Goal: Obtain resource: Download file/media

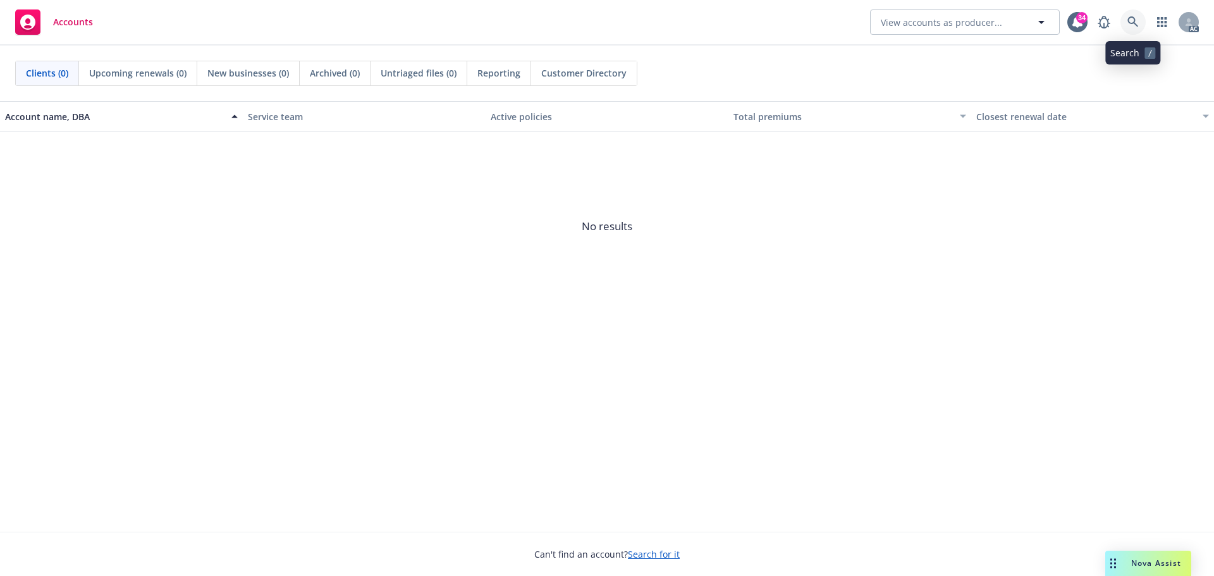
click at [1134, 25] on icon at bounding box center [1133, 21] width 11 height 11
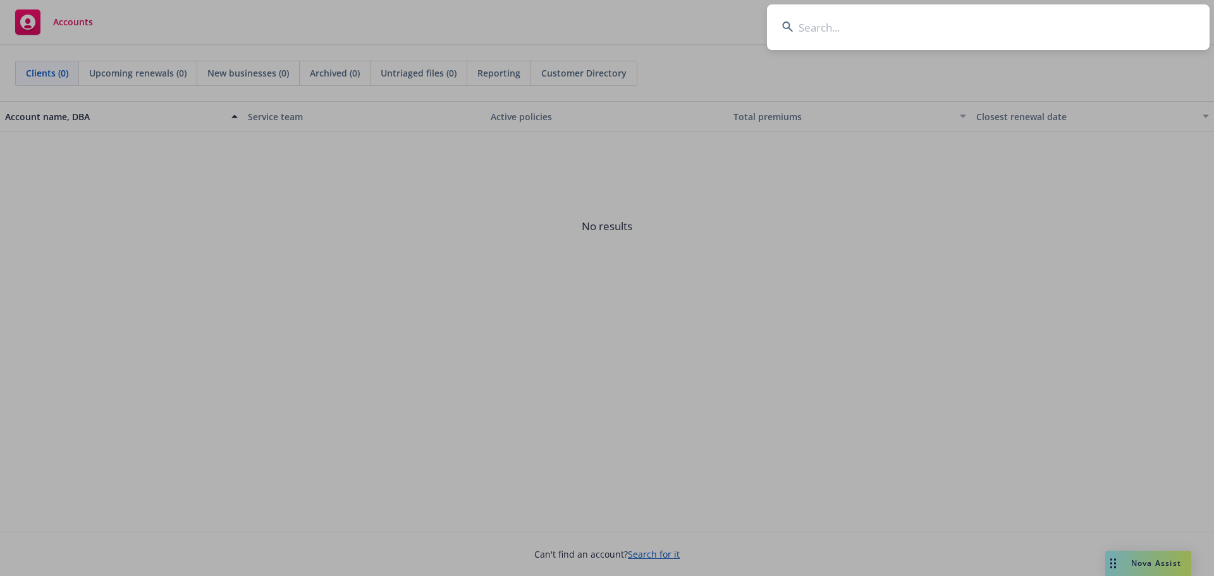
click at [934, 30] on input at bounding box center [988, 27] width 443 height 46
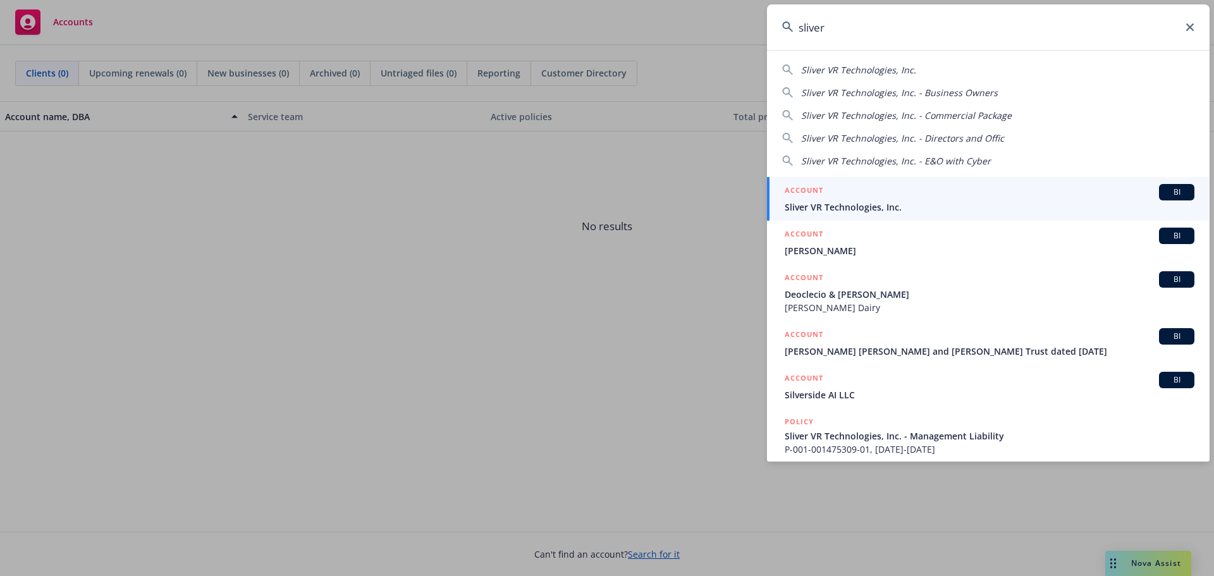
type input "sliver"
click at [923, 213] on span "Sliver VR Technologies, Inc." at bounding box center [990, 207] width 410 height 13
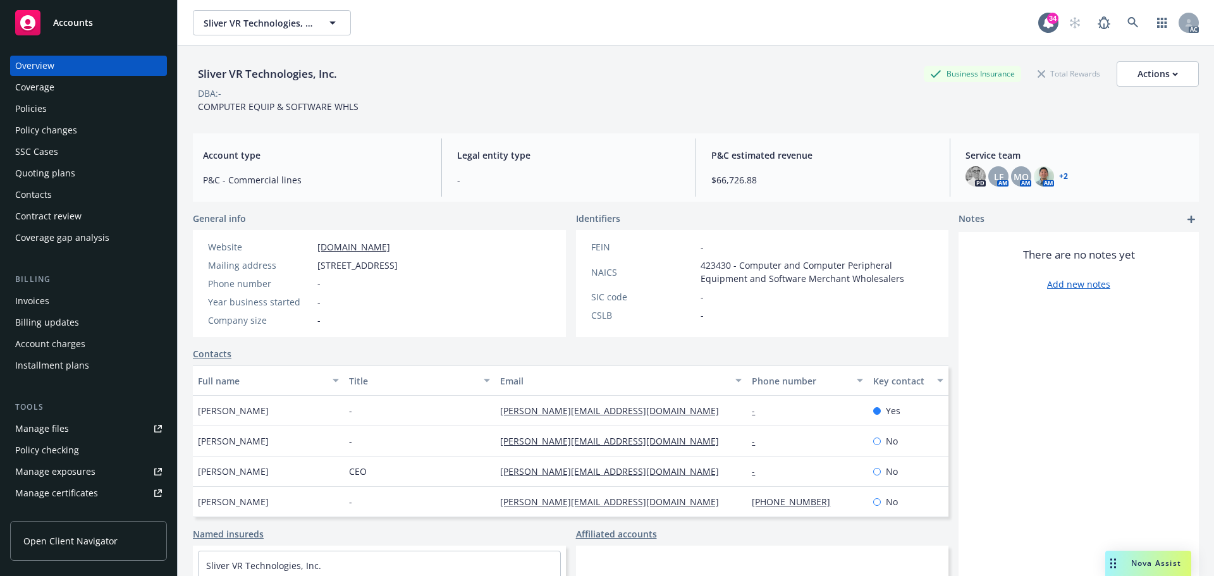
click at [49, 107] on div "Policies" at bounding box center [88, 109] width 147 height 20
click at [23, 102] on div "Policies" at bounding box center [31, 109] width 32 height 20
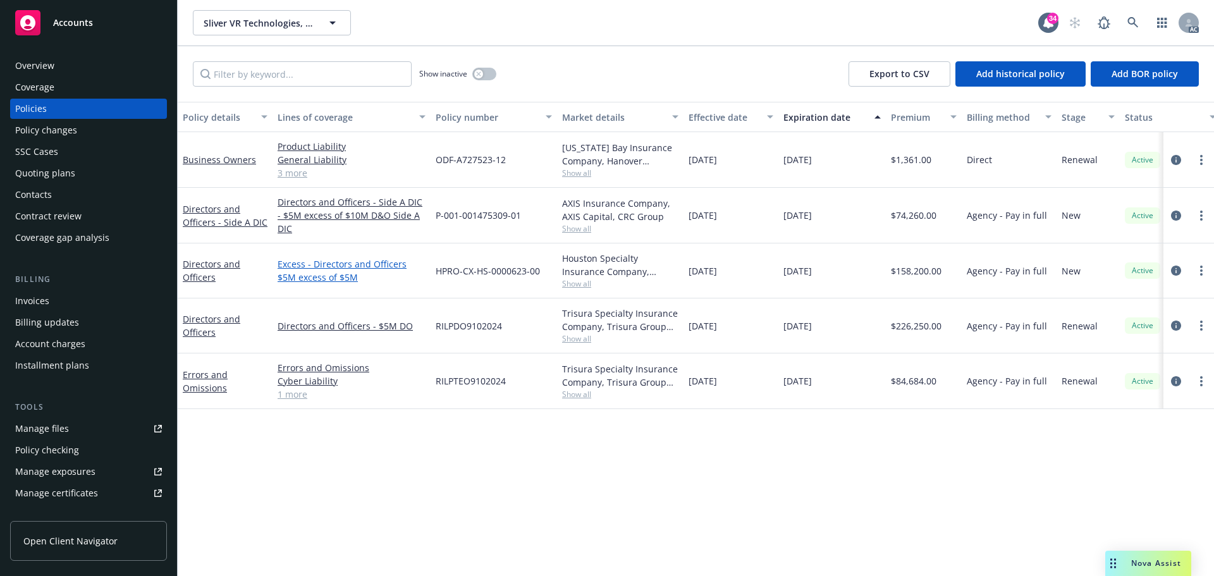
click at [373, 268] on link "Excess - Directors and Officers $5M excess of $5M" at bounding box center [352, 270] width 148 height 27
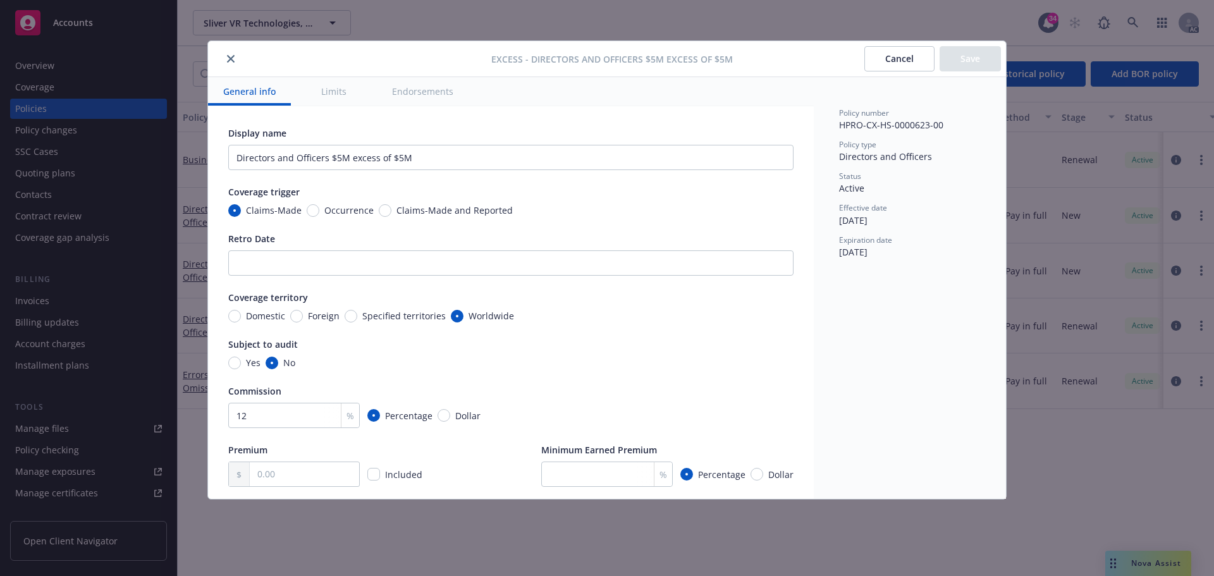
click at [895, 59] on button "Cancel" at bounding box center [900, 58] width 70 height 25
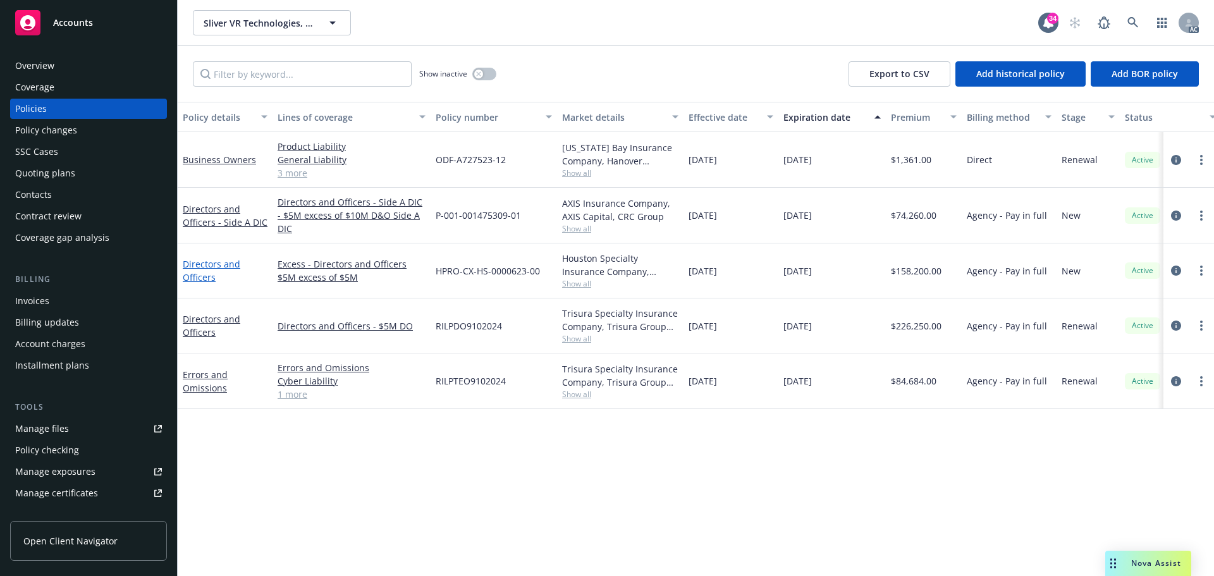
click at [218, 266] on link "Directors and Officers" at bounding box center [212, 270] width 58 height 25
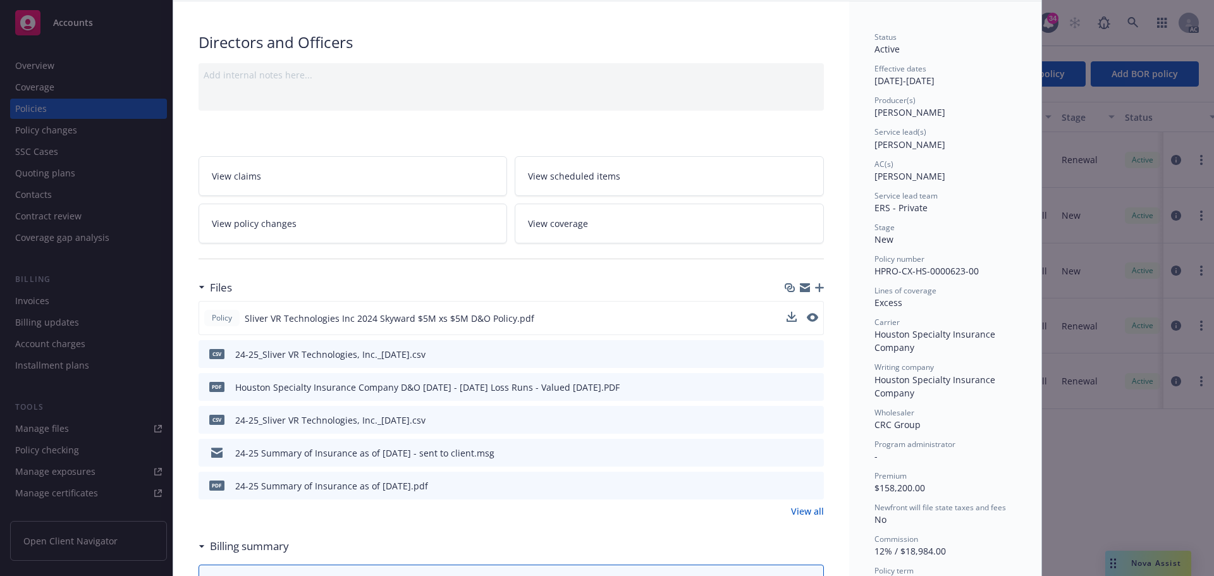
scroll to position [127, 0]
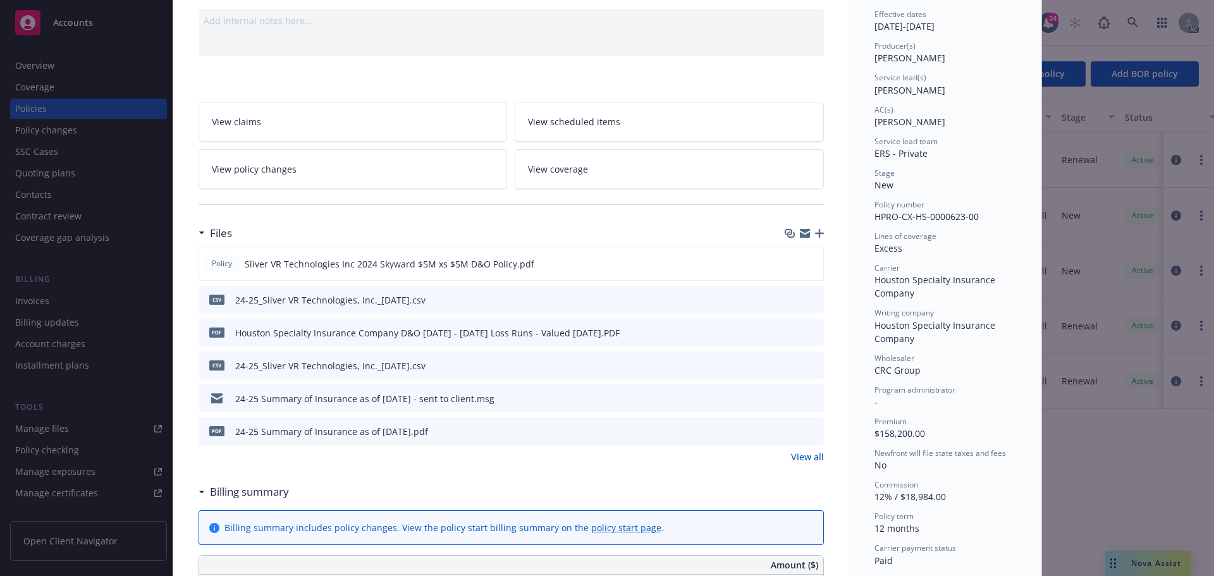
click at [362, 366] on div "24-25_Sliver VR Technologies, Inc._[DATE].csv" at bounding box center [330, 365] width 190 height 13
click at [278, 296] on div "24-25_Sliver VR Technologies, Inc._[DATE].csv" at bounding box center [330, 299] width 190 height 13
click at [787, 297] on icon "download file" at bounding box center [791, 298] width 8 height 8
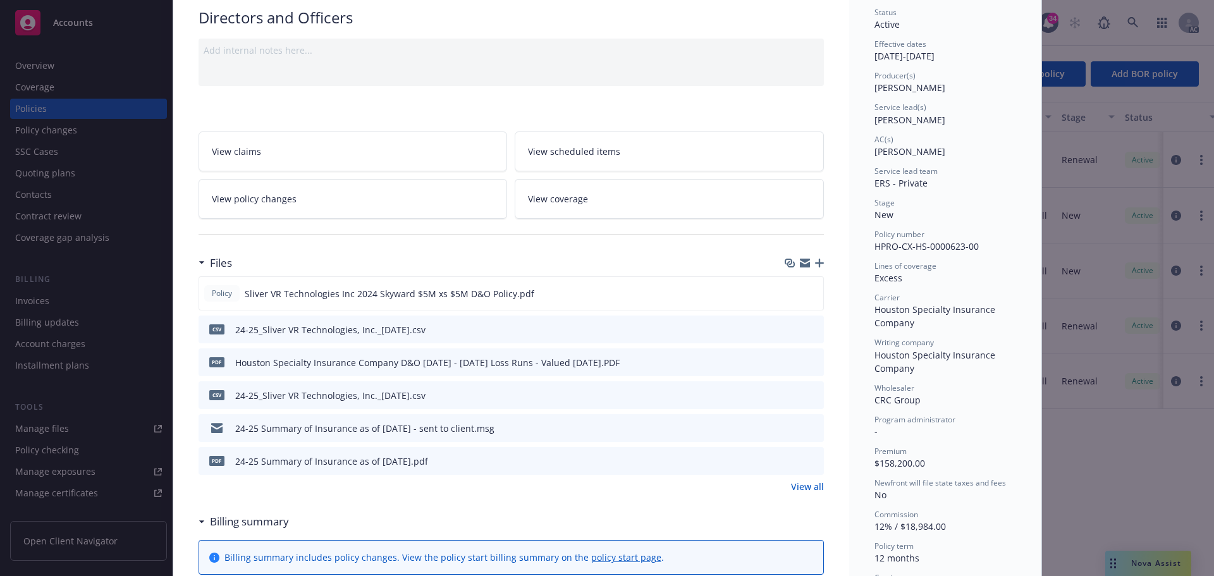
scroll to position [0, 0]
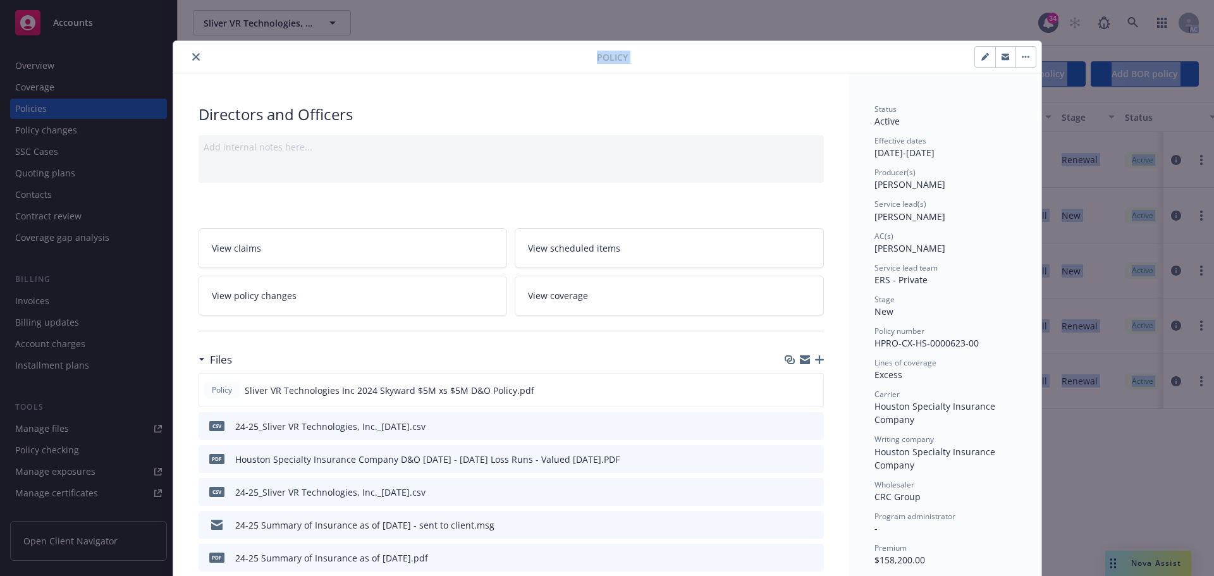
drag, startPoint x: 646, startPoint y: 61, endPoint x: 2033, endPoint y: 40, distance: 1387.3
click at [1214, 40] on html "Accounts Overview Coverage Policies Policy changes SSC Cases Quoting plans Cont…" at bounding box center [607, 288] width 1214 height 576
click at [192, 58] on icon "close" at bounding box center [196, 57] width 8 height 8
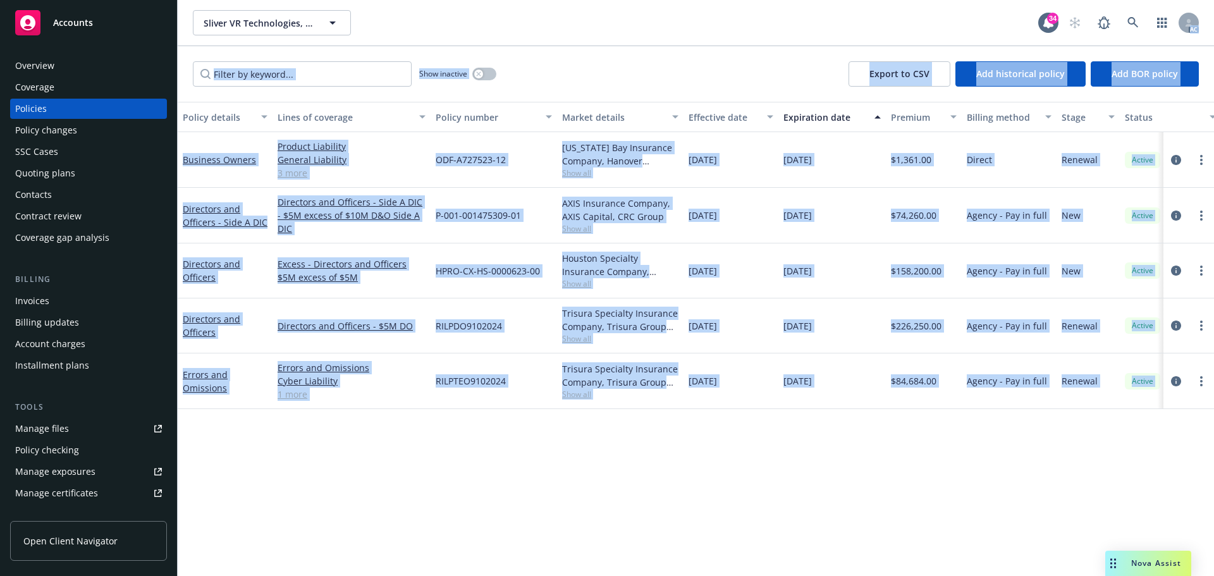
click at [445, 469] on div "Policy details Lines of coverage Policy number Market details Effective date Ex…" at bounding box center [696, 339] width 1037 height 474
click at [486, 499] on div "Policy details Lines of coverage Policy number Market details Effective date Ex…" at bounding box center [696, 339] width 1037 height 474
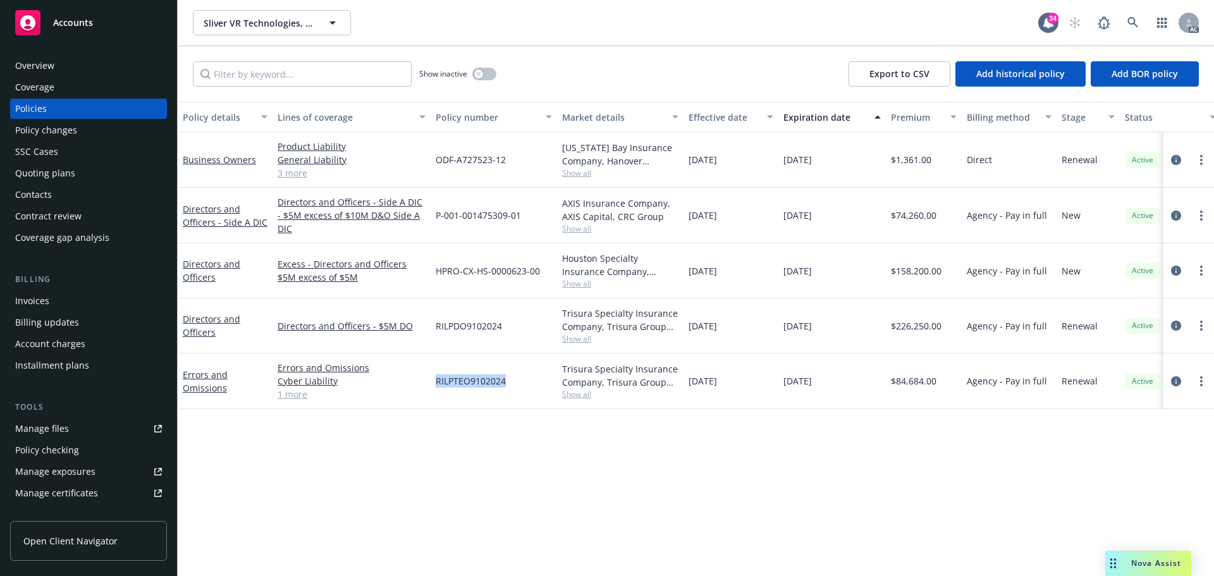
click at [486, 499] on div "Policy details Lines of coverage Policy number Market details Effective date Ex…" at bounding box center [696, 339] width 1037 height 474
click at [380, 262] on link "Excess - Directors and Officers $5M excess of $5M" at bounding box center [352, 270] width 148 height 27
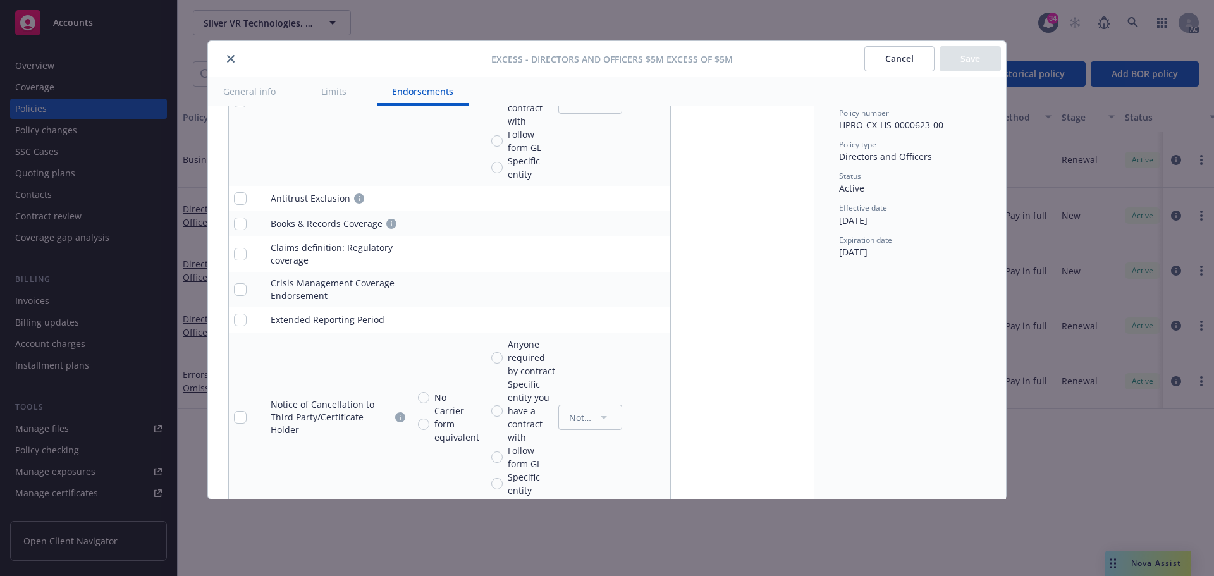
scroll to position [1385, 0]
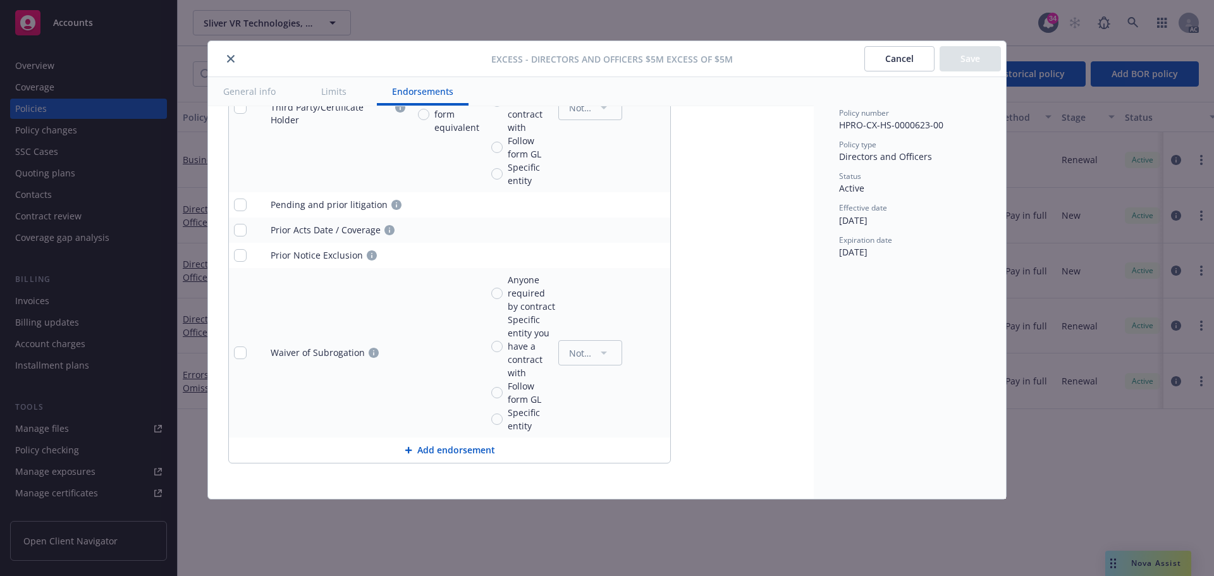
click at [920, 51] on button "Cancel" at bounding box center [900, 58] width 70 height 25
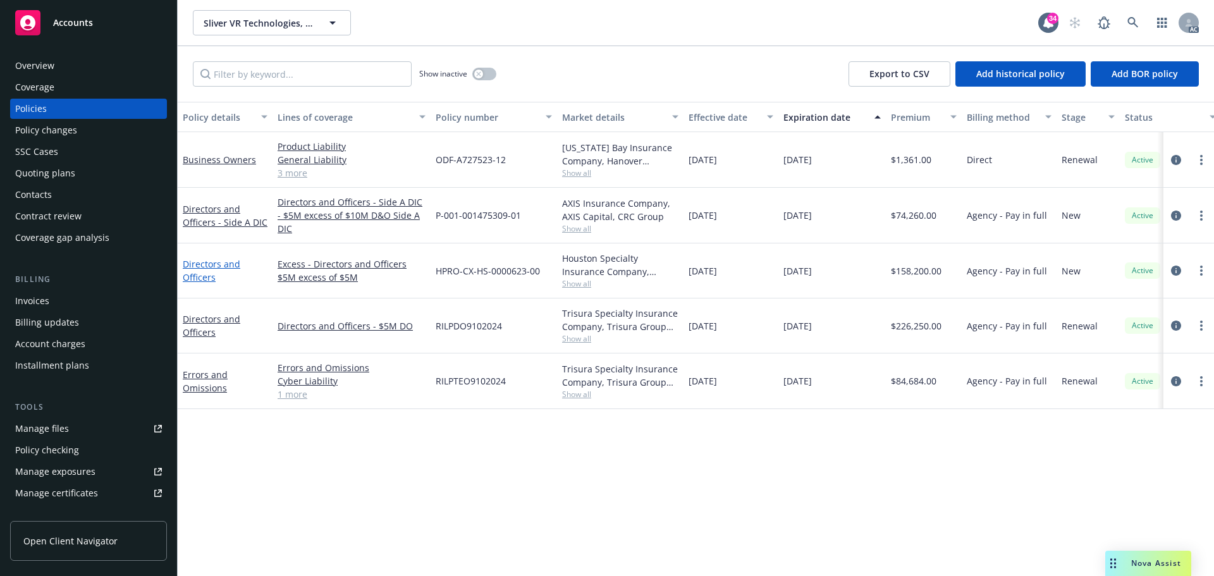
click at [207, 267] on link "Directors and Officers" at bounding box center [212, 270] width 58 height 25
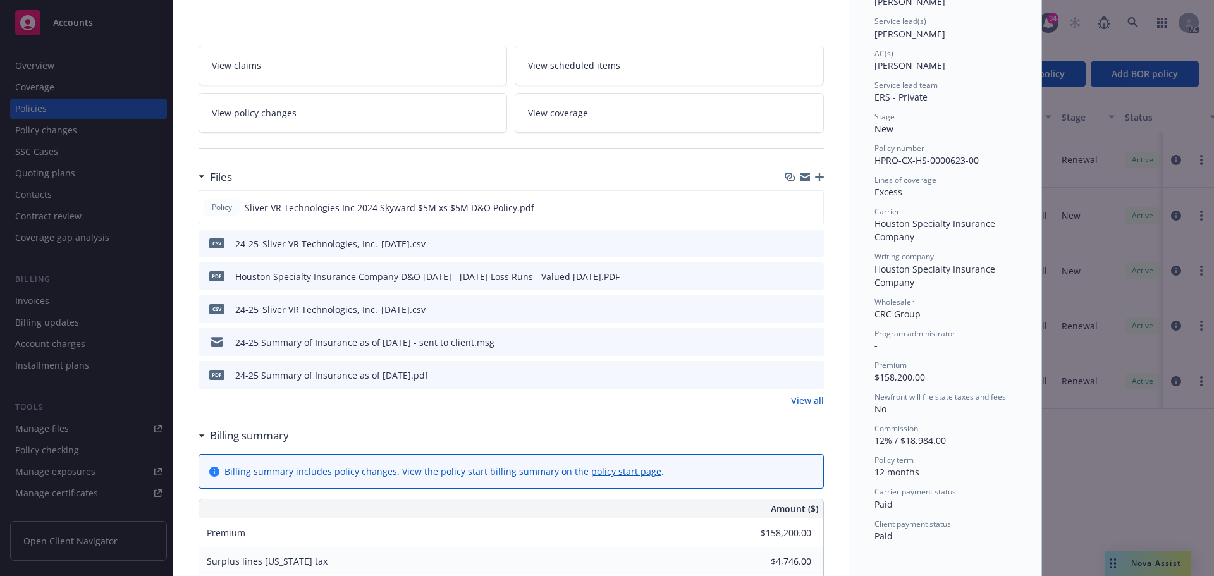
scroll to position [291, 0]
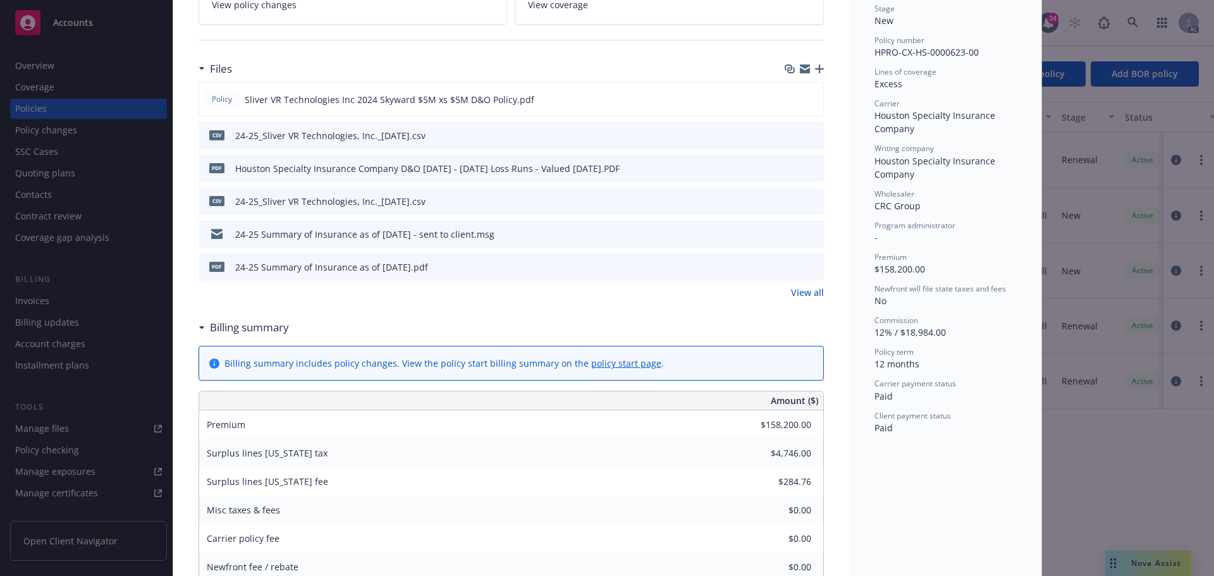
click at [803, 292] on link "View all" at bounding box center [807, 292] width 33 height 13
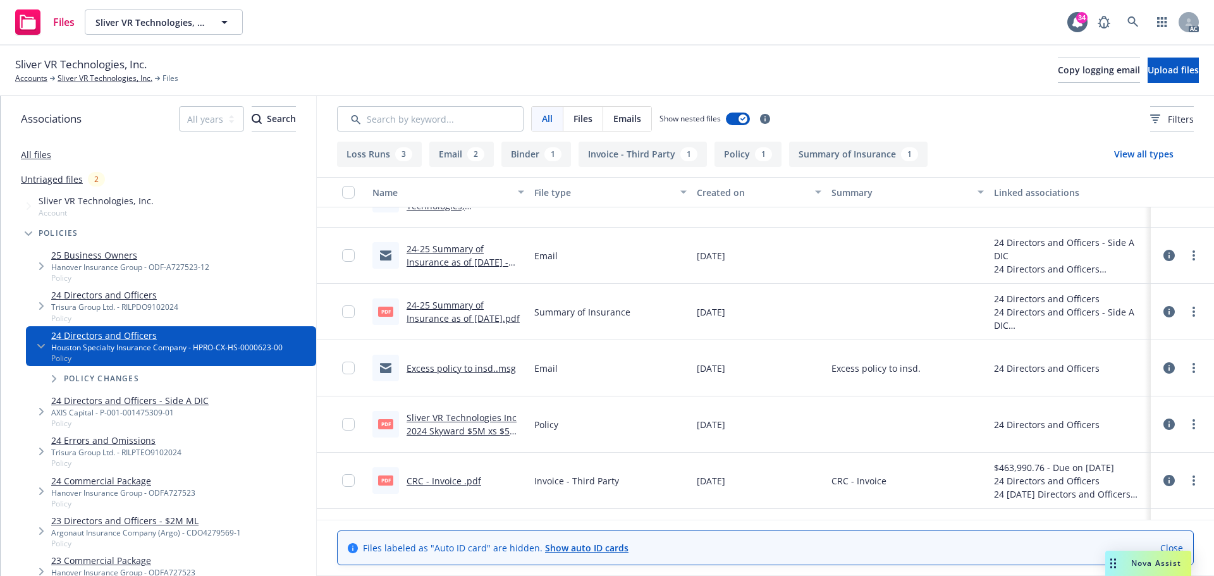
scroll to position [188, 0]
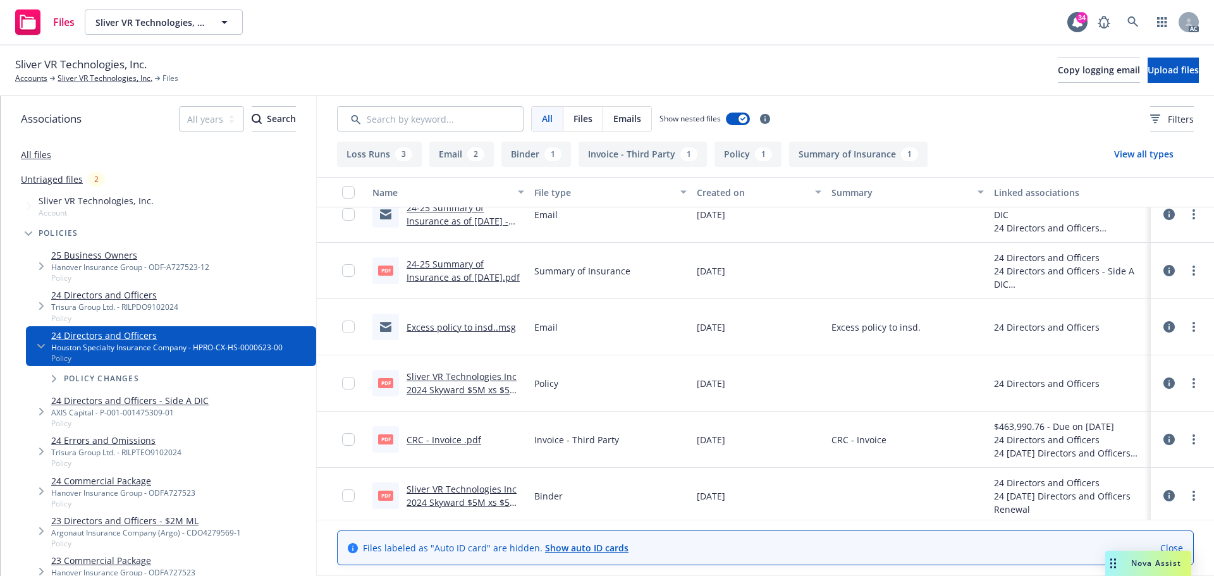
click at [456, 384] on link "Sliver VR Technologies Inc 2024 Skyward $5M xs $5M D&O Policy.pdf" at bounding box center [462, 390] width 111 height 39
